Goal: Information Seeking & Learning: Learn about a topic

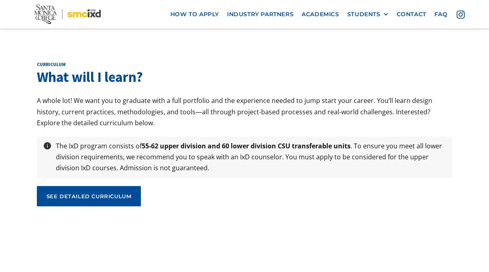
scroll to position [2741, 0]
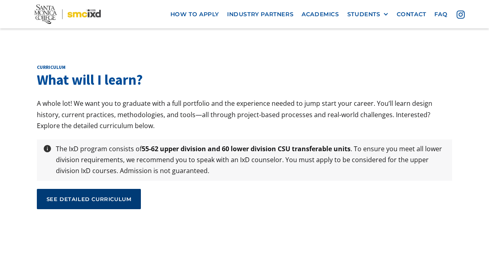
click at [129, 189] on link "see detailed curriculum" at bounding box center [89, 199] width 104 height 20
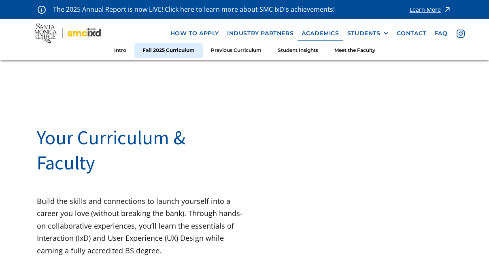
scroll to position [274, 0]
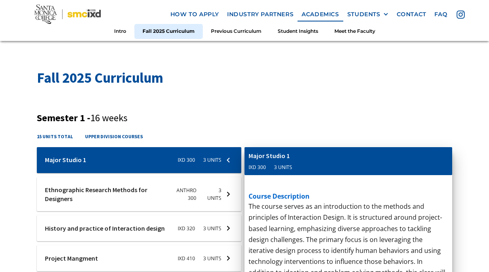
click at [236, 114] on h3 "Semester 1 - 16 weeks" at bounding box center [245, 118] width 416 height 12
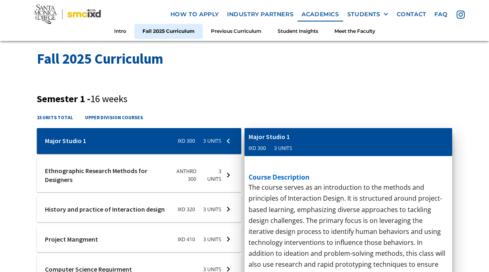
scroll to position [293, 0]
drag, startPoint x: 80, startPoint y: 94, endPoint x: 111, endPoint y: 94, distance: 30.4
click at [111, 94] on h3 "Semester 1 - 16 weeks" at bounding box center [245, 99] width 416 height 12
click at [111, 94] on span "16 weeks" at bounding box center [108, 98] width 37 height 13
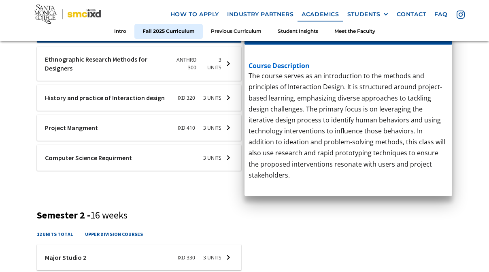
scroll to position [404, 0]
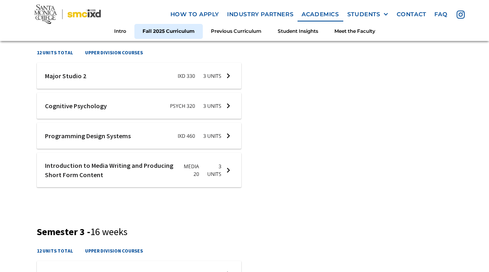
scroll to position [342, 0]
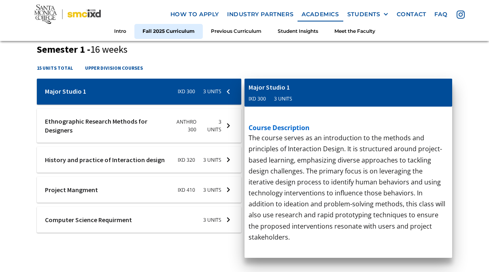
drag, startPoint x: 375, startPoint y: 222, endPoint x: 375, endPoint y: 132, distance: 90.3
click at [375, 132] on div "cis-web-dev Computer Science Requirment 3 units course description CS 7 - Progr…" at bounding box center [349, 161] width 208 height 165
click at [375, 132] on p "CS 7 - Programming for Non-Computer Science Majors or CS 87A - Python Programmi…" at bounding box center [349, 143] width 200 height 22
drag, startPoint x: 416, startPoint y: 228, endPoint x: 409, endPoint y: 179, distance: 50.3
click at [409, 179] on div "cis-web-dev Computer Science Requirment 3 units course description CS 7 - Progr…" at bounding box center [349, 161] width 208 height 165
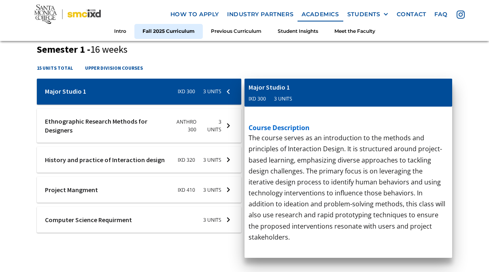
click at [409, 179] on div "cis-web-dev Computer Science Requirment 3 units course description CS 7 - Progr…" at bounding box center [349, 161] width 208 height 165
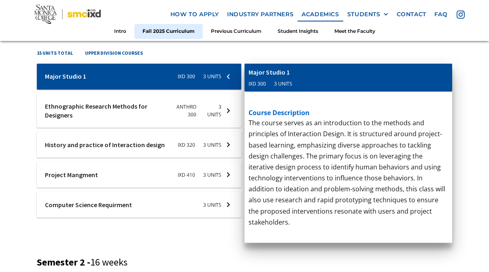
scroll to position [359, 0]
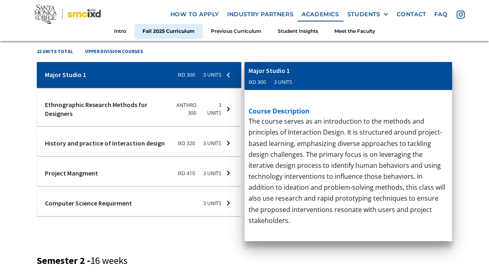
drag, startPoint x: 409, startPoint y: 175, endPoint x: 409, endPoint y: 158, distance: 17.0
click at [409, 174] on div "cis-web-dev Computer Science Requirment 3 units course description CS 7 - Progr…" at bounding box center [349, 144] width 208 height 165
drag, startPoint x: 409, startPoint y: 158, endPoint x: 409, endPoint y: 153, distance: 5.3
click at [409, 153] on div "cis-web-dev Computer Science Requirment 3 units course description CS 7 - Progr…" at bounding box center [349, 144] width 208 height 165
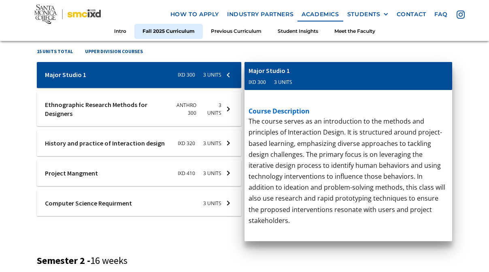
click at [404, 189] on div "cis-web-dev Computer Science Requirment 3 units course description CS 7 - Progr…" at bounding box center [349, 144] width 208 height 165
click at [315, 153] on div "cis-web-dev Computer Science Requirment 3 units course description CS 7 - Progr…" at bounding box center [349, 144] width 208 height 165
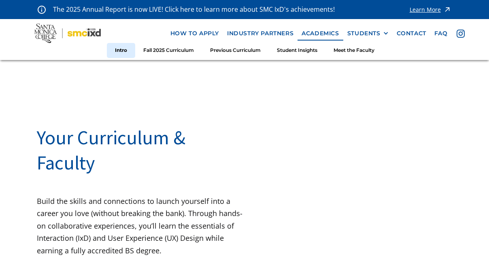
scroll to position [0, 0]
